Goal: Transaction & Acquisition: Book appointment/travel/reservation

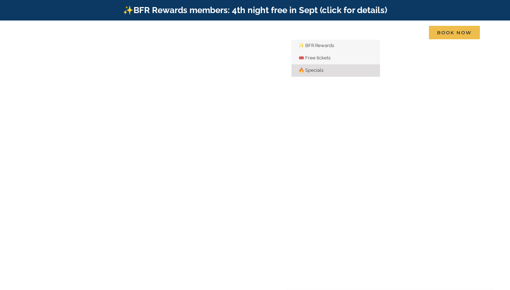
click at [309, 69] on span "🔥 Specials" at bounding box center [311, 70] width 25 height 5
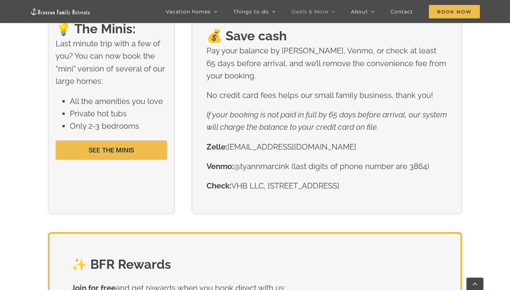
scroll to position [1097, 0]
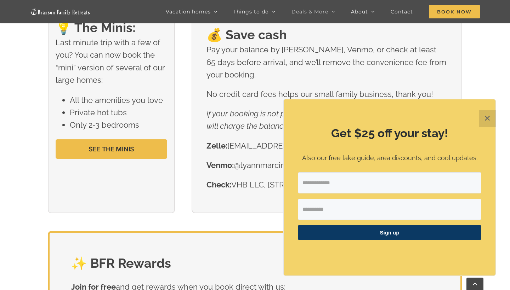
click at [488, 124] on button "✕" at bounding box center [487, 118] width 17 height 17
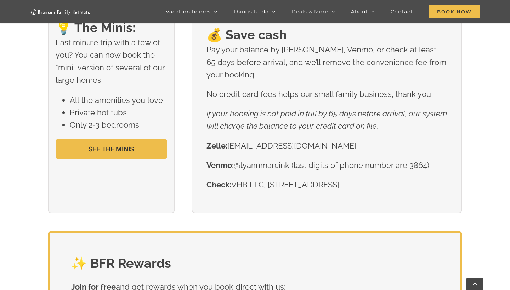
click at [489, 125] on div "💡 The Minis: Last minute trip with a few of you? You can now book the “mini” ve…" at bounding box center [255, 121] width 510 height 220
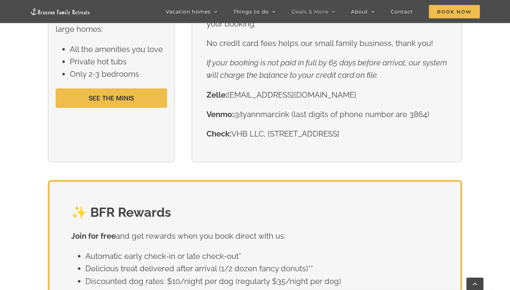
scroll to position [1157, 0]
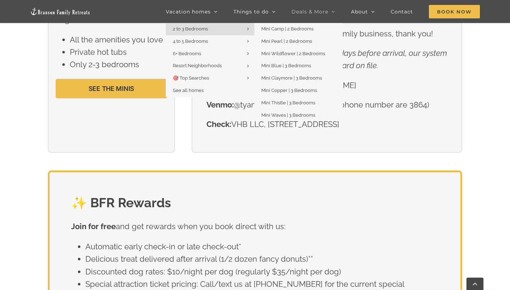
click at [203, 31] on span "2 to 3 Bedrooms" at bounding box center [190, 28] width 35 height 5
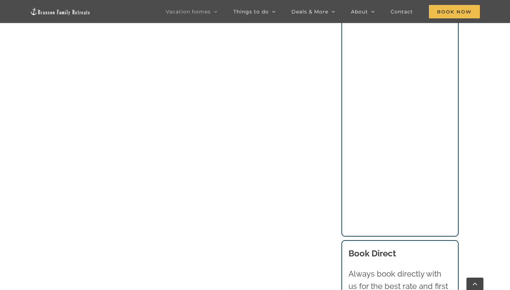
scroll to position [552, 0]
